Goal: Complete application form

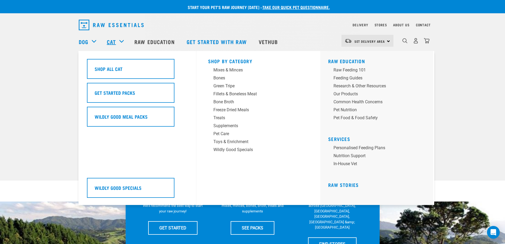
click at [108, 42] on link "Cat" at bounding box center [111, 42] width 9 height 8
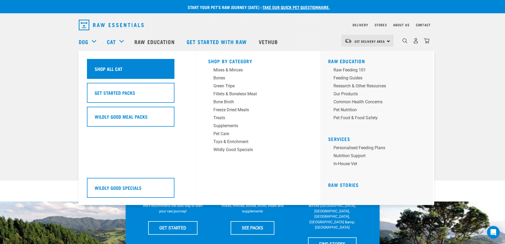
click at [117, 68] on h5 "Shop All Cat" at bounding box center [109, 68] width 28 height 7
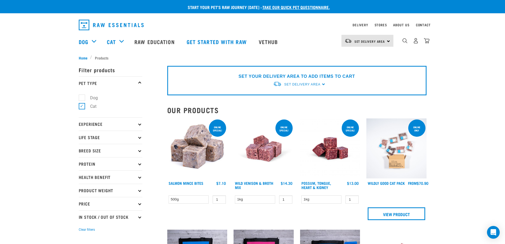
click at [264, 148] on img at bounding box center [264, 148] width 60 height 60
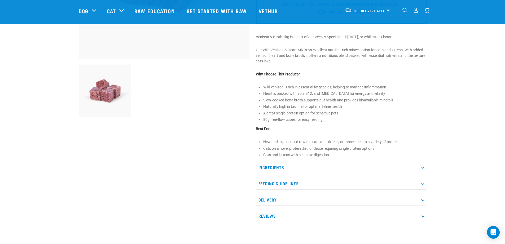
scroll to position [159, 0]
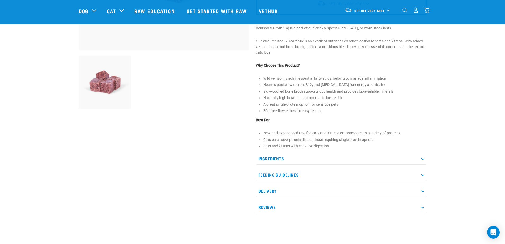
click at [283, 172] on p "Feeding Guidelines" at bounding box center [341, 175] width 171 height 12
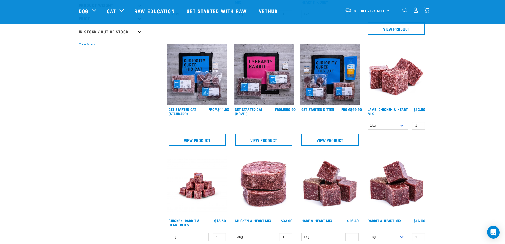
scroll to position [159, 0]
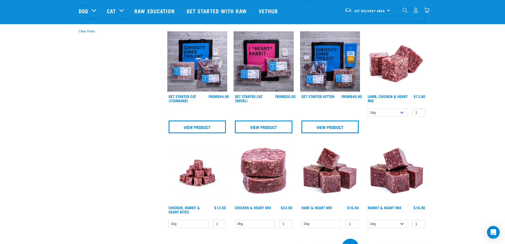
click at [269, 168] on img at bounding box center [264, 173] width 60 height 60
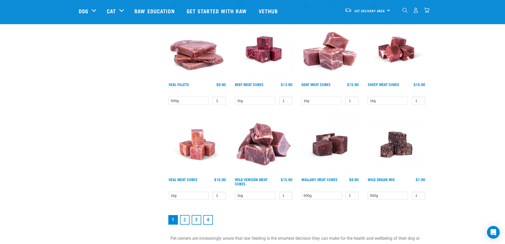
scroll to position [671, 0]
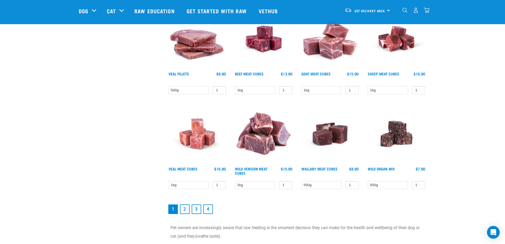
click at [186, 211] on link "2" at bounding box center [185, 209] width 10 height 10
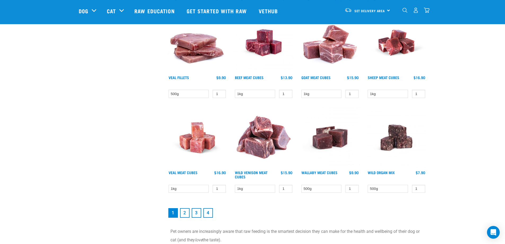
scroll to position [737, 0]
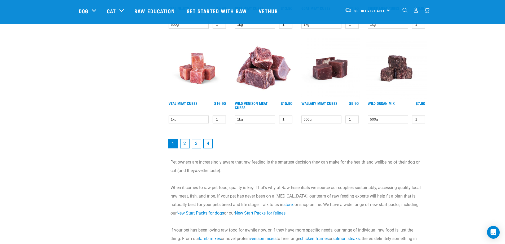
click at [184, 146] on link "2" at bounding box center [185, 144] width 10 height 10
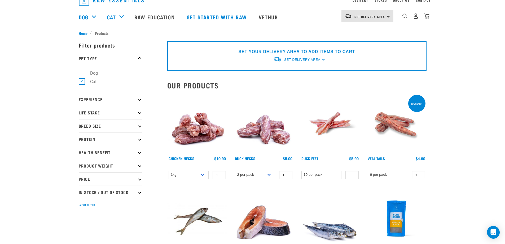
scroll to position [27, 0]
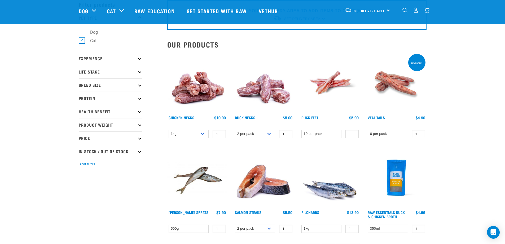
click at [193, 88] on img at bounding box center [197, 83] width 60 height 60
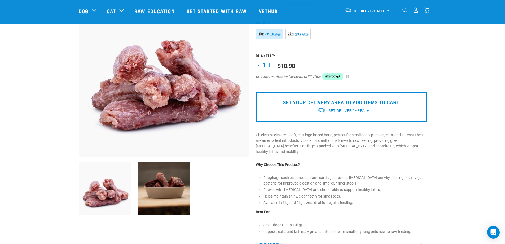
scroll to position [53, 0]
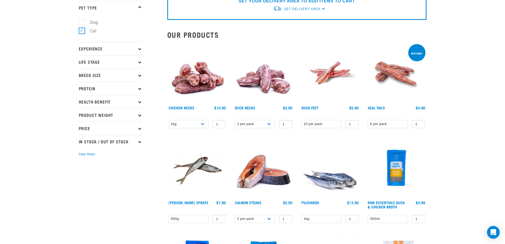
scroll to position [115, 0]
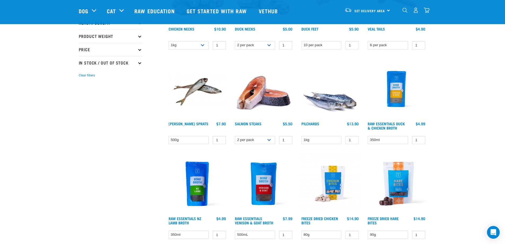
click at [399, 85] on img at bounding box center [396, 89] width 60 height 60
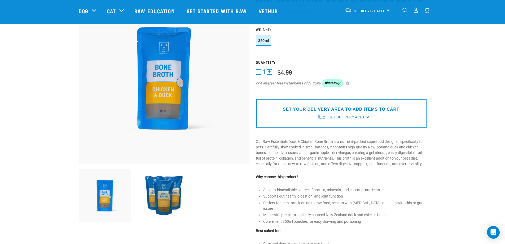
scroll to position [53, 0]
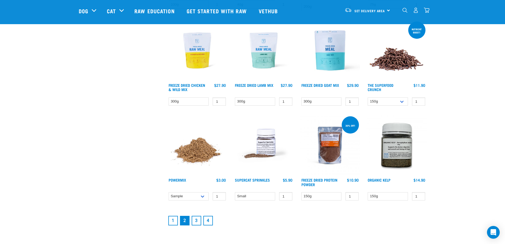
scroll to position [631, 0]
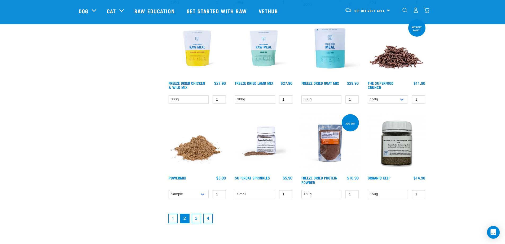
click at [194, 219] on link "3" at bounding box center [197, 218] width 10 height 10
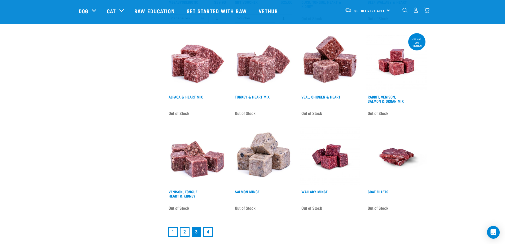
scroll to position [636, 0]
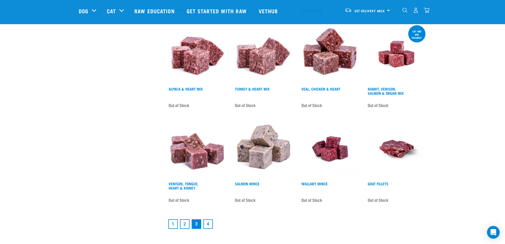
click at [211, 219] on link "4" at bounding box center [208, 224] width 10 height 10
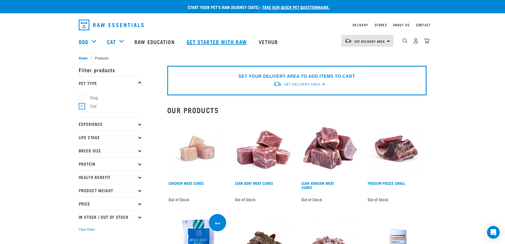
click at [230, 37] on link "Get started with Raw" at bounding box center [217, 41] width 72 height 21
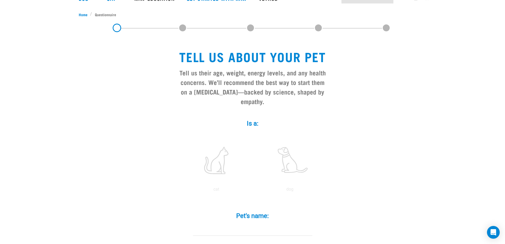
scroll to position [53, 0]
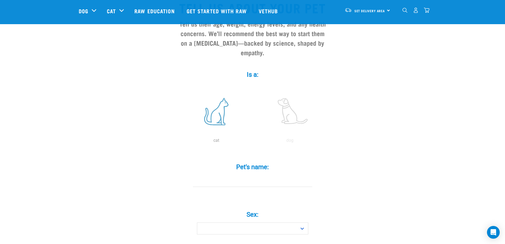
click at [209, 104] on label at bounding box center [217, 111] width 72 height 45
click at [180, 142] on input "radio" at bounding box center [180, 142] width 0 height 0
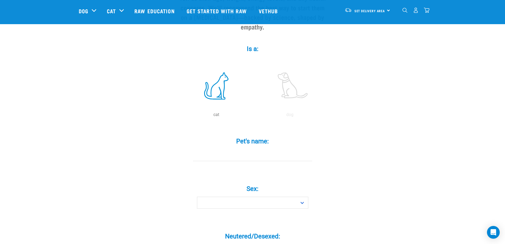
scroll to position [80, 0]
click at [255, 148] on input "Pet's name: *" at bounding box center [252, 154] width 119 height 12
drag, startPoint x: 198, startPoint y: 145, endPoint x: 192, endPoint y: 143, distance: 6.2
click at [192, 143] on div "Pet's name: * yumi" at bounding box center [252, 144] width 159 height 31
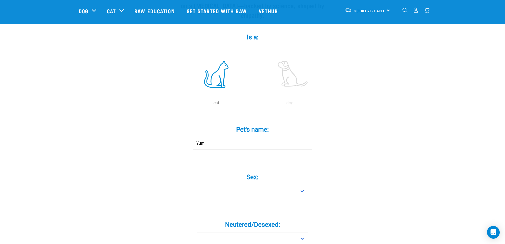
scroll to position [106, 0]
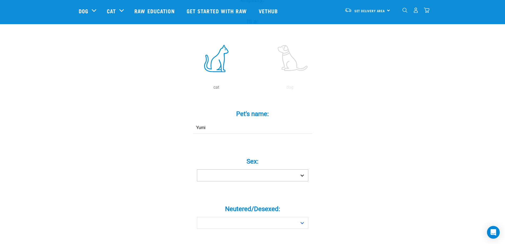
type input "Yumi"
click at [212, 169] on select "Boy Girl" at bounding box center [252, 175] width 111 height 12
select select "girl"
click at [197, 169] on select "Boy Girl" at bounding box center [252, 175] width 111 height 12
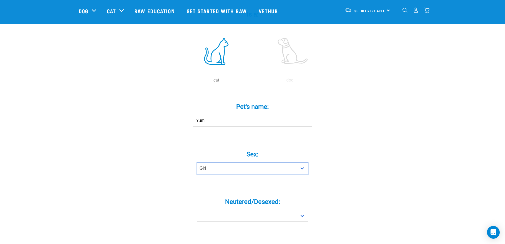
scroll to position [159, 0]
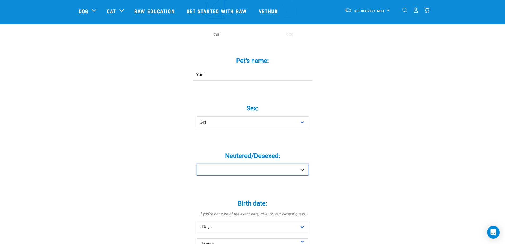
click at [234, 164] on select "Yes No" at bounding box center [252, 170] width 111 height 12
select select "yes"
click at [197, 164] on select "Yes No" at bounding box center [252, 170] width 111 height 12
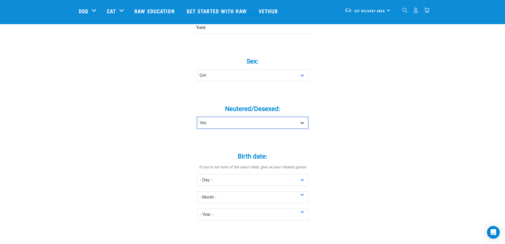
scroll to position [212, 0]
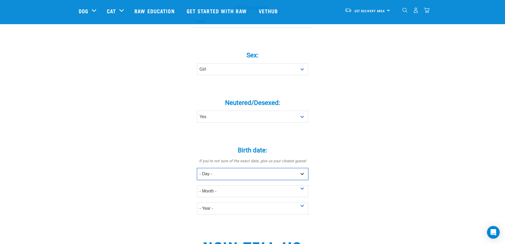
click at [225, 168] on select "- Day - 1 2 3 4 5 6 7 8 9 10 11 12 13 14 15 16 17 18 19 20 21 22 23 24 25 26 27" at bounding box center [252, 174] width 111 height 12
select select "21"
click at [197, 168] on select "- Day - 1 2 3 4 5 6 7 8 9 10 11 12 13 14 15 16 17 18 19 20 21 22 23 24 25 26 27" at bounding box center [252, 174] width 111 height 12
click at [214, 185] on select "- Month - January February March April May June July August September October N…" at bounding box center [252, 191] width 111 height 12
select select "September"
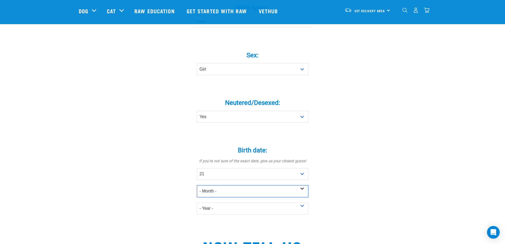
click at [197, 185] on select "- Month - January February March April May June July August September October N…" at bounding box center [252, 191] width 111 height 12
click at [222, 202] on select "- Year - 2025 2024 2023 2022 2021 2020 2019 2018 2017 2016 2015 2014 2013 2012" at bounding box center [252, 208] width 111 height 12
select select "2024"
click at [197, 202] on select "- Year - 2025 2024 2023 2022 2021 2020 2019 2018 2017 2016 2015 2014 2013 2012" at bounding box center [252, 208] width 111 height 12
click at [345, 192] on div "Tell us about your pet Tell us their age, weight, energy levels, and any health…" at bounding box center [253, 147] width 348 height 633
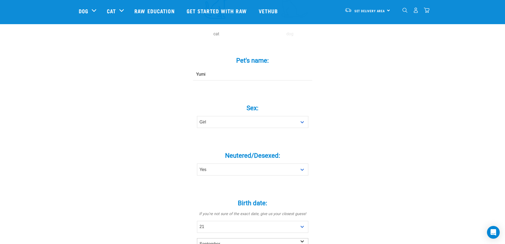
scroll to position [159, 0]
click at [140, 12] on link "Raw Education" at bounding box center [155, 10] width 52 height 21
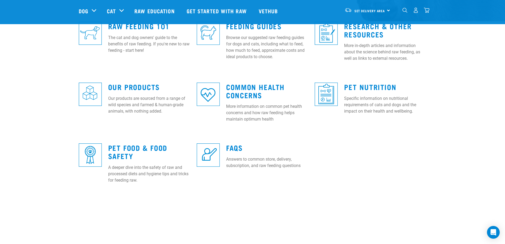
scroll to position [27, 0]
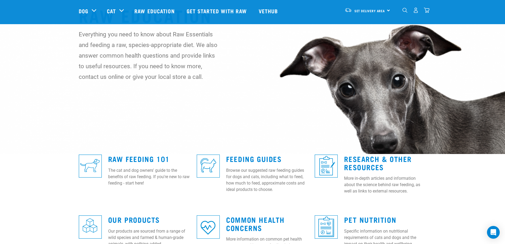
click at [405, 12] on img "dropdown navigation" at bounding box center [405, 10] width 5 height 5
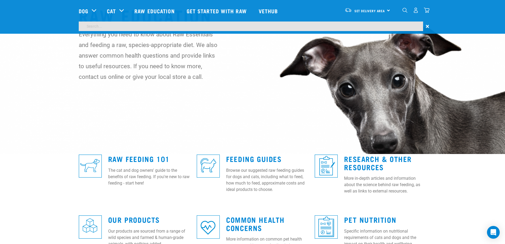
click at [145, 29] on input "search" at bounding box center [251, 26] width 344 height 10
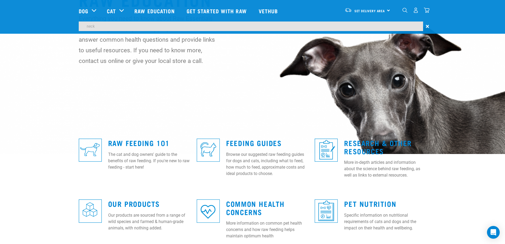
type input "neck"
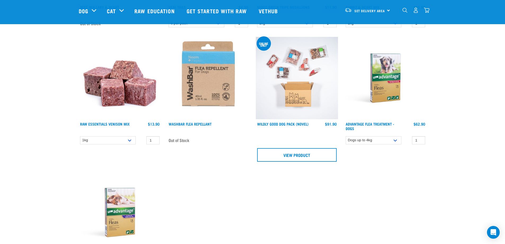
scroll to position [769, 0]
